Goal: Task Accomplishment & Management: Manage account settings

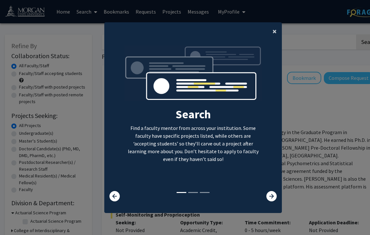
click at [275, 29] on span "×" at bounding box center [274, 31] width 4 height 10
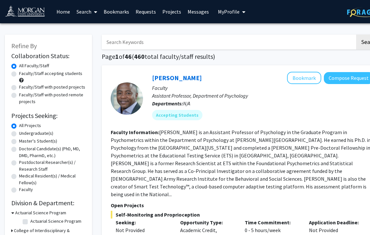
click at [228, 12] on span "My Profile" at bounding box center [229, 11] width 22 height 6
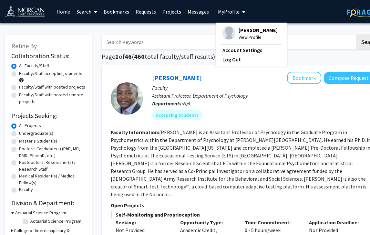
click at [229, 38] on fg-profile-picture at bounding box center [228, 33] width 13 height 14
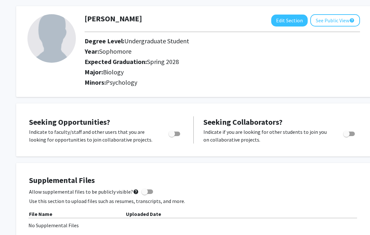
scroll to position [27, 0]
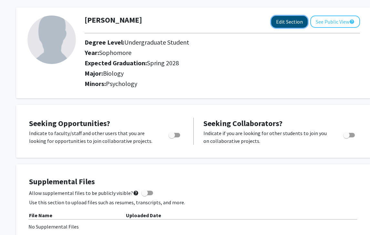
click at [289, 23] on button "Edit Section" at bounding box center [289, 22] width 36 height 12
select select "sophomore"
select select "41: spring_2028"
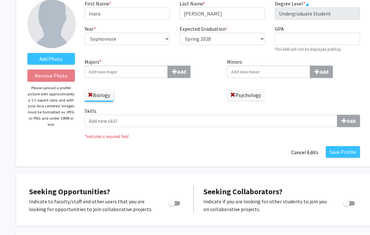
scroll to position [0, 0]
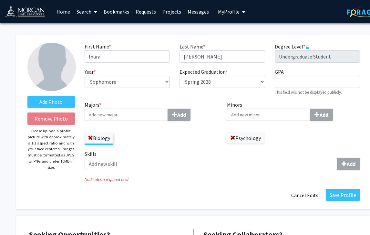
click at [148, 114] on input "Majors * Add" at bounding box center [126, 114] width 83 height 12
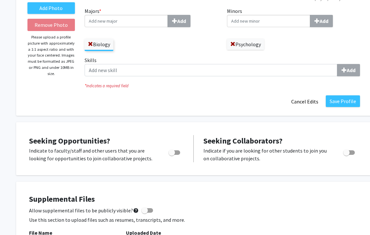
scroll to position [93, 0]
click at [345, 104] on button "Save Profile" at bounding box center [342, 101] width 34 height 12
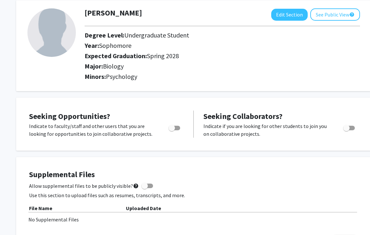
scroll to position [33, 0]
